Goal: Task Accomplishment & Management: Manage account settings

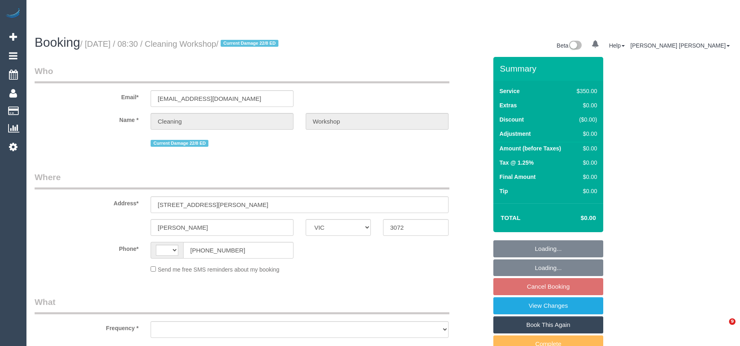
select select "VIC"
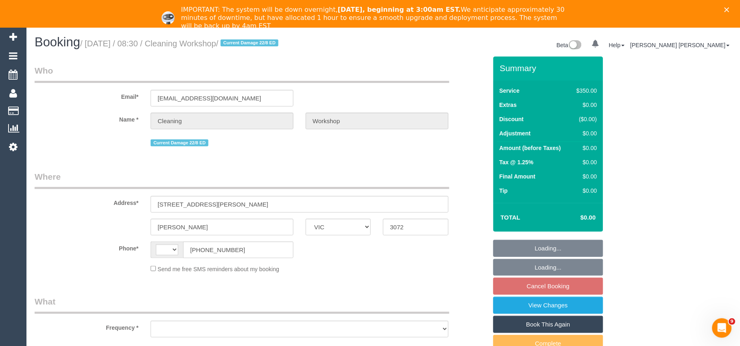
scroll to position [59, 0]
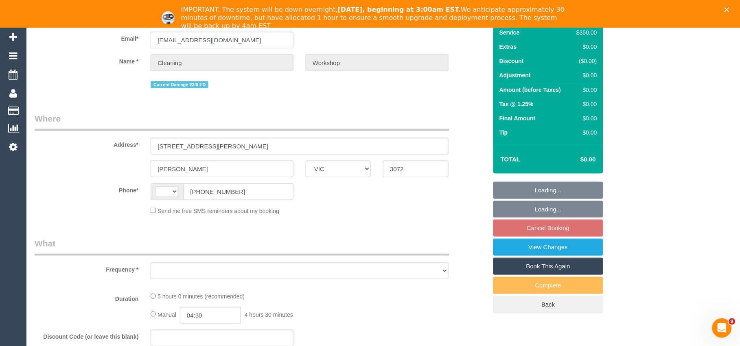
select select "string:AU"
select select "object:521"
select select "300"
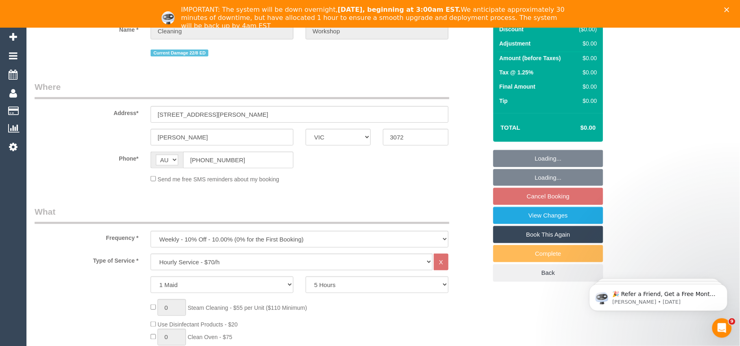
scroll to position [0, 0]
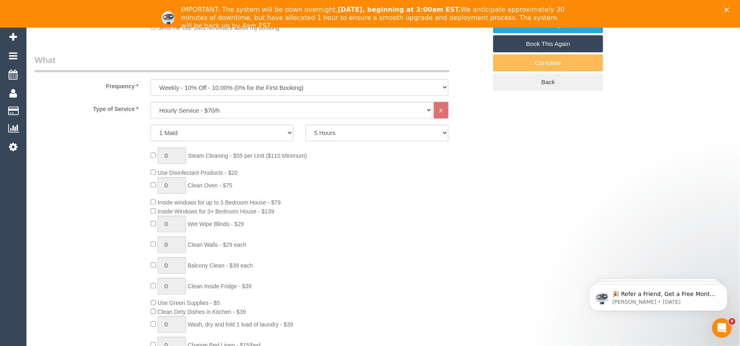
select select "number:28"
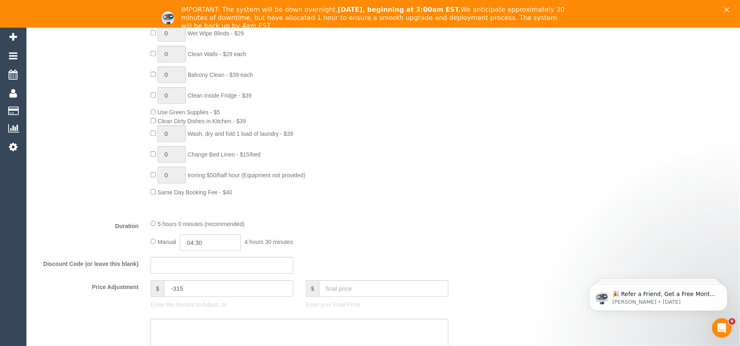
select select "object:1465"
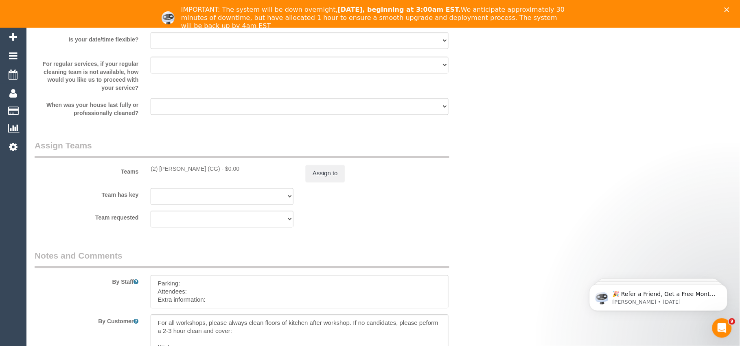
scroll to position [1175, 0]
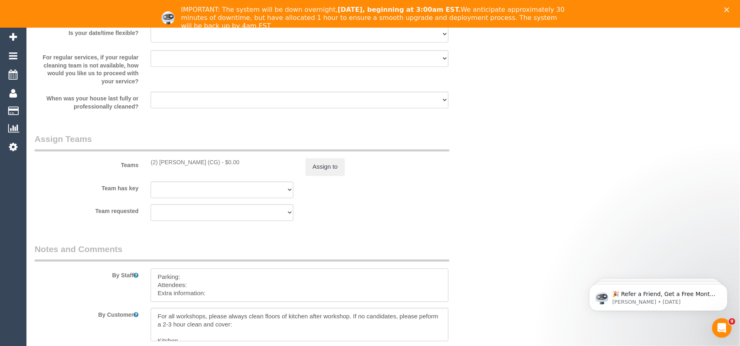
click at [228, 299] on textarea at bounding box center [299, 285] width 297 height 33
paste textarea "The candidates for [DATE] are [PERSON_NAME] (Co) 61405588449, [PERSON_NAME] (Co…"
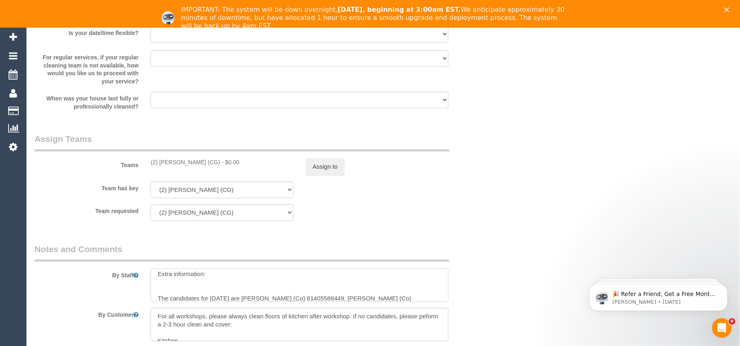
scroll to position [27, 0]
click at [217, 285] on textarea at bounding box center [299, 285] width 297 height 33
paste textarea "Workshop Customer's Name and Contact No.: [PERSON_NAME] - 404611045 Candidates …"
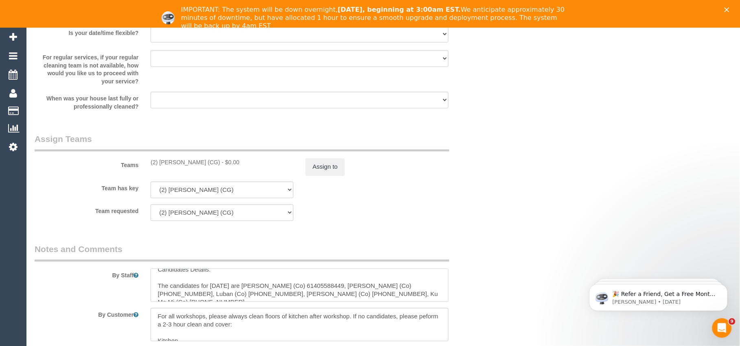
scroll to position [0, 0]
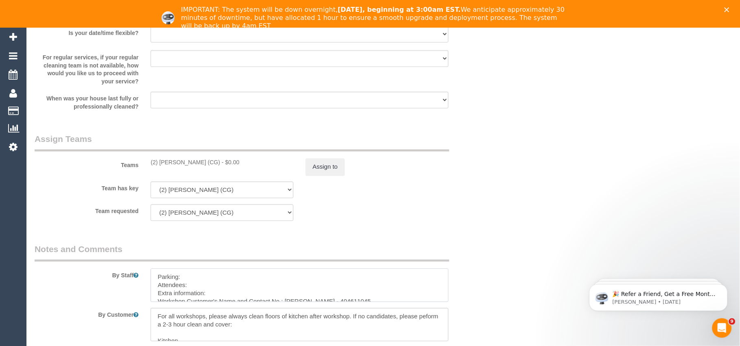
click at [217, 286] on textarea at bounding box center [299, 285] width 297 height 33
click at [229, 296] on textarea at bounding box center [299, 285] width 297 height 33
paste textarea "Kat"
paste textarea "0423 148 029"
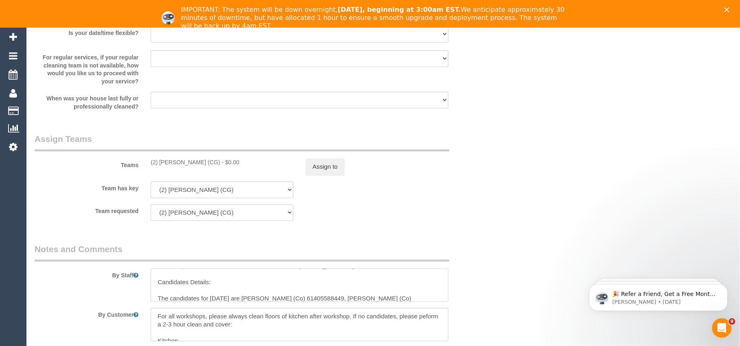
scroll to position [56, 0]
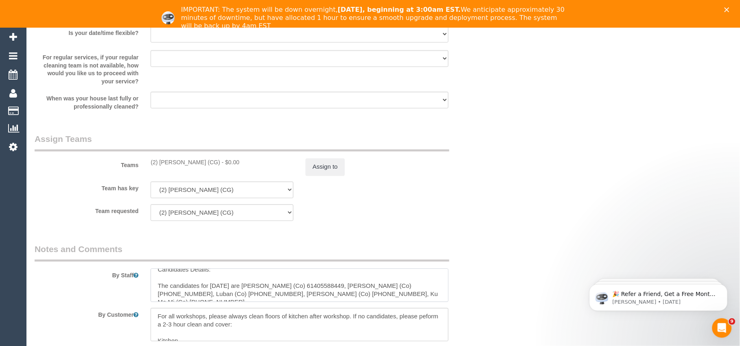
click at [210, 280] on textarea at bounding box center [299, 285] width 297 height 33
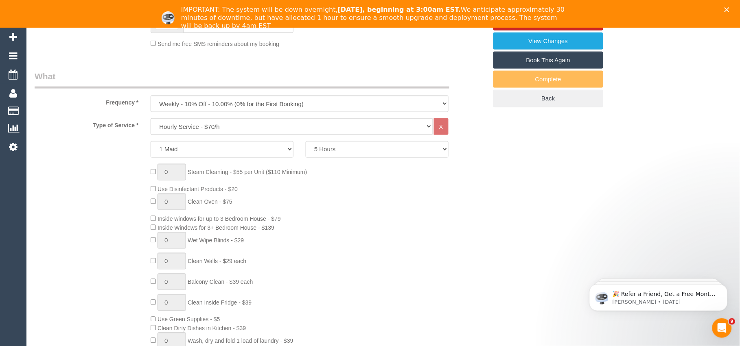
scroll to position [135, 0]
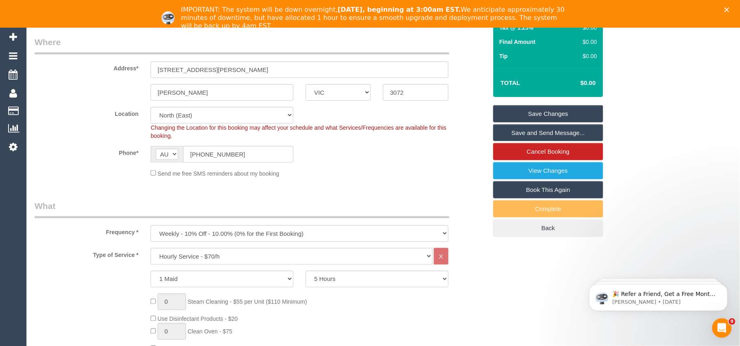
type textarea "Parking: Attendees: Extra information: Workshop Customer's Name and Contact No.…"
drag, startPoint x: 546, startPoint y: 114, endPoint x: 569, endPoint y: 107, distance: 23.7
click at [546, 114] on link "Save Changes" at bounding box center [548, 113] width 110 height 17
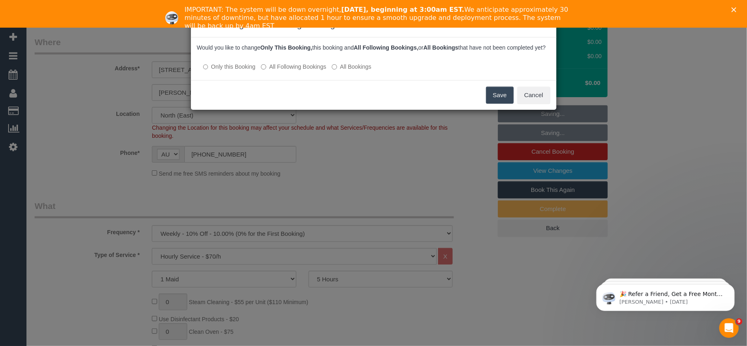
click at [490, 102] on button "Save" at bounding box center [500, 95] width 28 height 17
